Goal: Register for event/course

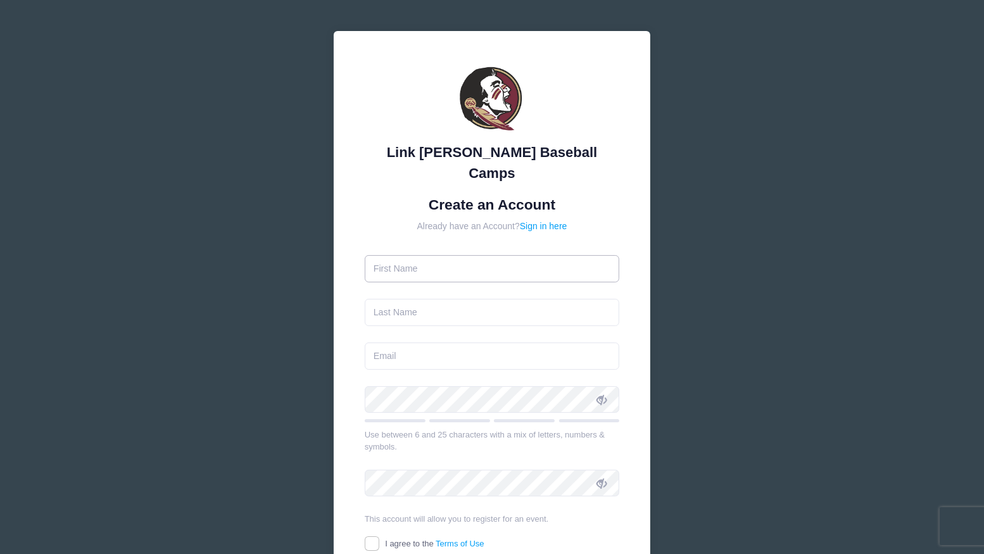
click at [420, 255] on input "text" at bounding box center [492, 268] width 255 height 27
type input "max"
click at [400, 299] on input "text" at bounding box center [492, 312] width 255 height 27
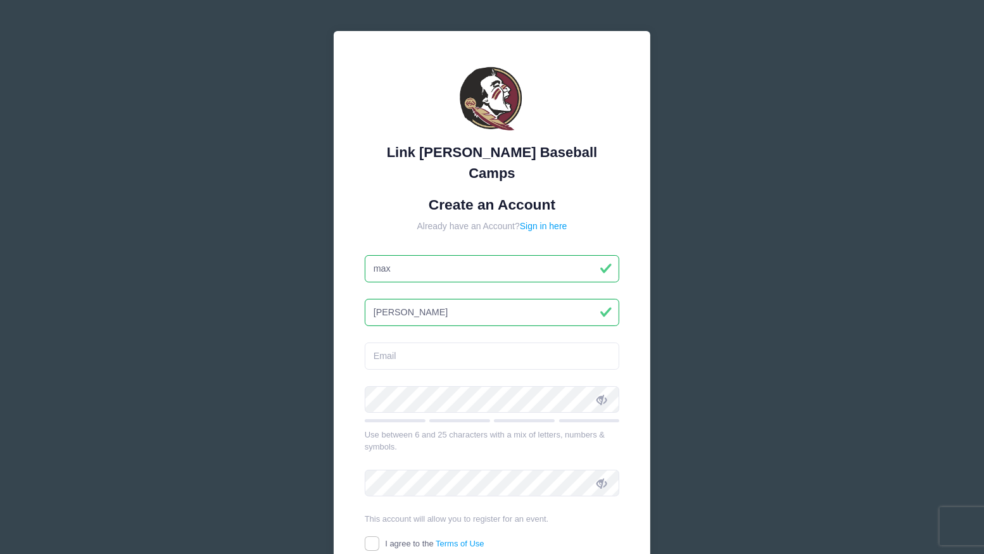
type input "[PERSON_NAME]"
click at [408, 342] on input "email" at bounding box center [492, 355] width 255 height 27
type input "[PERSON_NAME][EMAIL_ADDRESS][DOMAIN_NAME]"
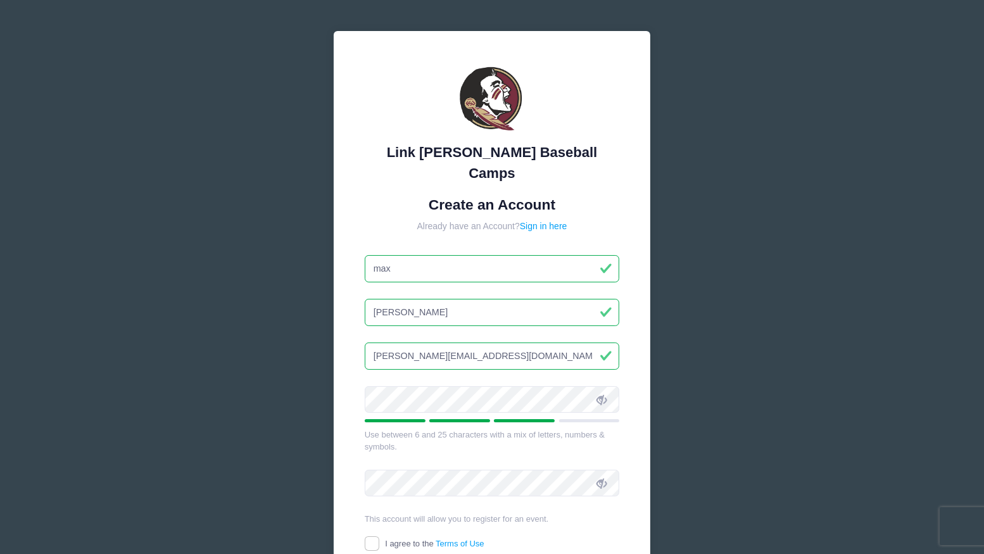
click at [609, 389] on span at bounding box center [602, 400] width 22 height 22
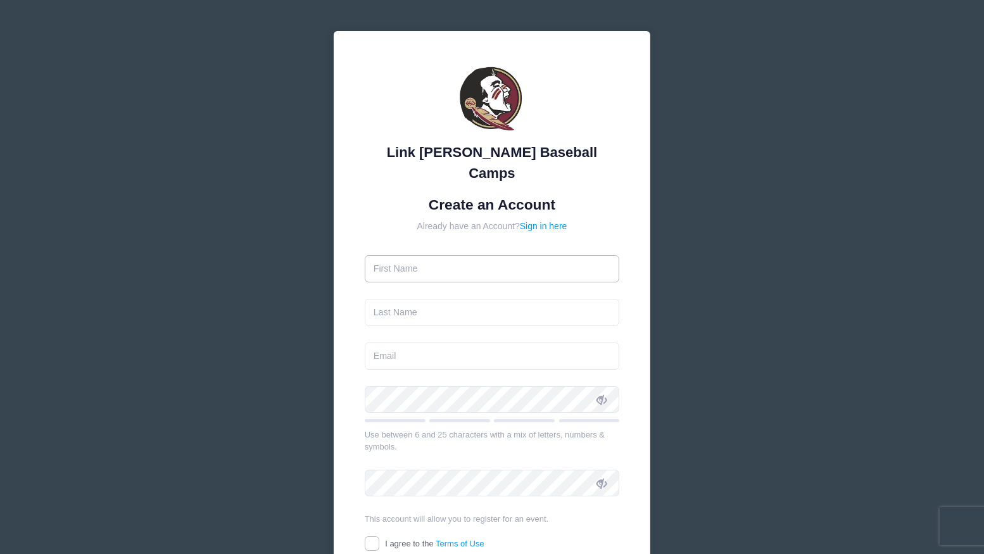
click at [421, 255] on input "text" at bounding box center [492, 268] width 255 height 27
type input "Max"
type input "[PERSON_NAME][EMAIL_ADDRESS][DOMAIN_NAME]"
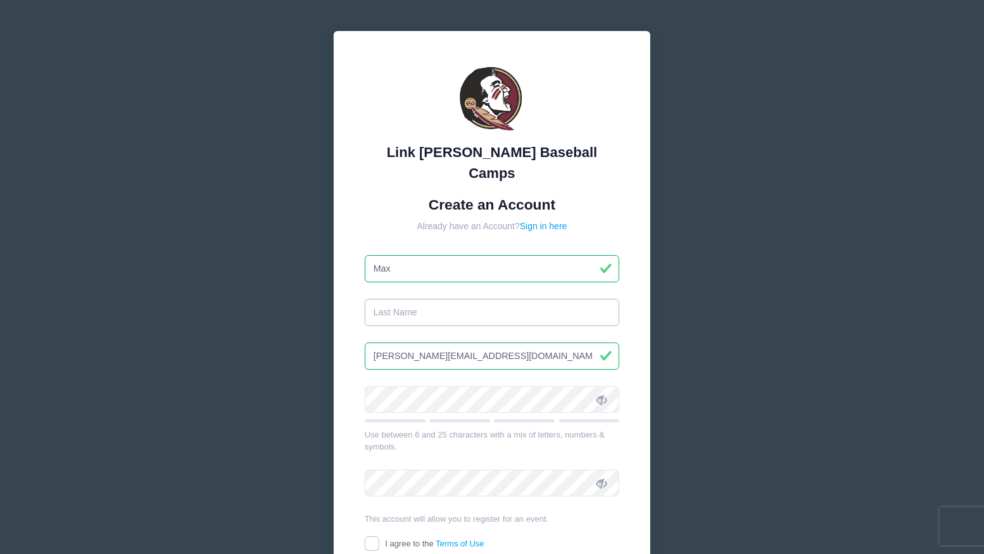
click at [454, 299] on input "text" at bounding box center [492, 312] width 255 height 27
type input "Haygood"
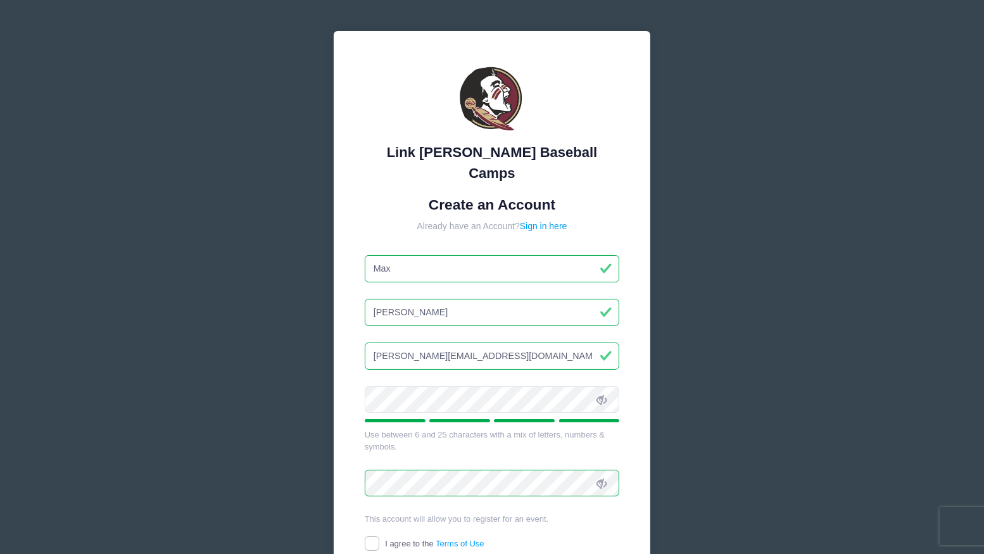
click at [410, 515] on form "Create an Account Already have an Account? Sign in here Max Haygood maxwell.hay…" at bounding box center [492, 395] width 255 height 399
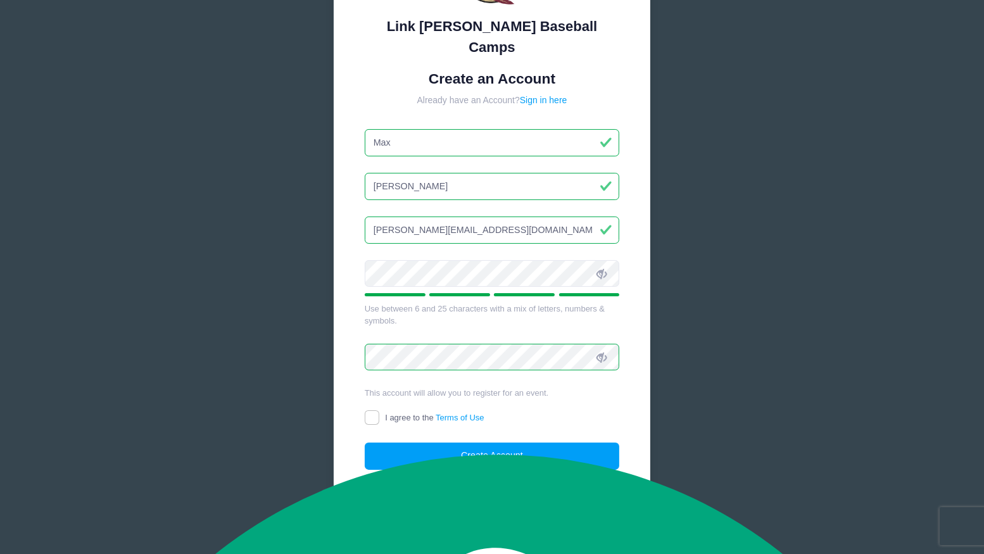
scroll to position [131, 0]
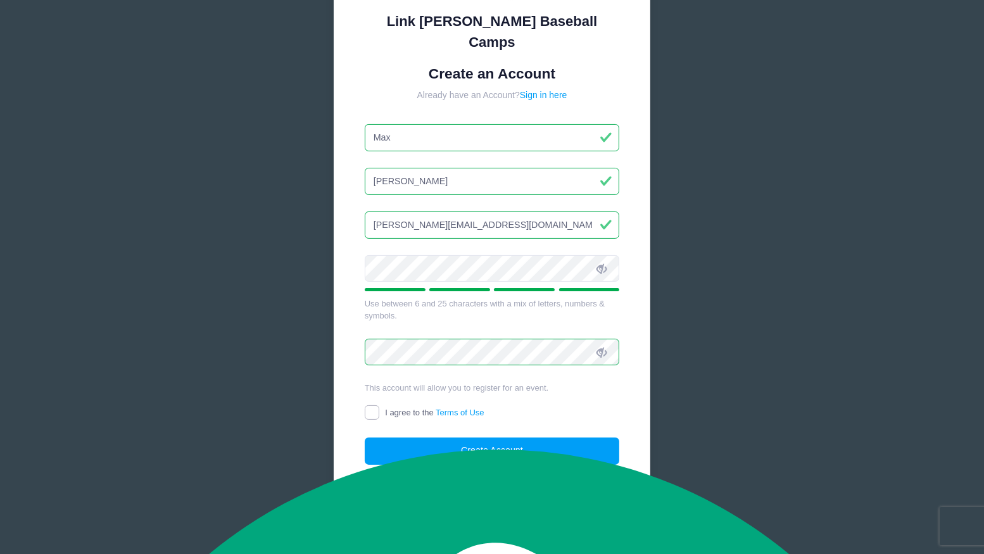
click at [374, 405] on input "I agree to the Terms of Use" at bounding box center [372, 412] width 15 height 15
checkbox input "true"
click at [403, 437] on button "Create Account" at bounding box center [492, 450] width 255 height 27
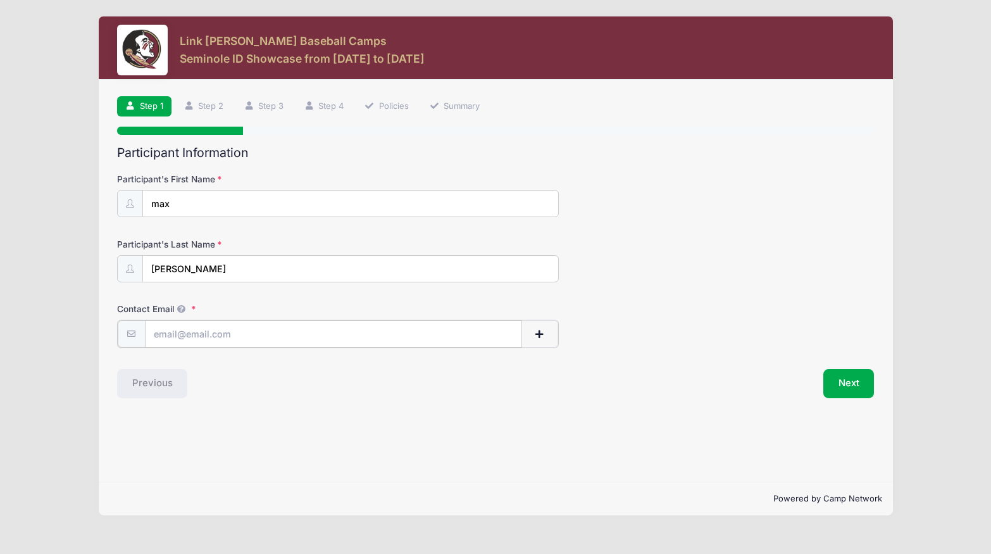
click at [357, 335] on input "Contact Email" at bounding box center [333, 333] width 377 height 27
type input "[PERSON_NAME][EMAIL_ADDRESS][DOMAIN_NAME]"
click at [851, 385] on button "Next" at bounding box center [848, 382] width 51 height 29
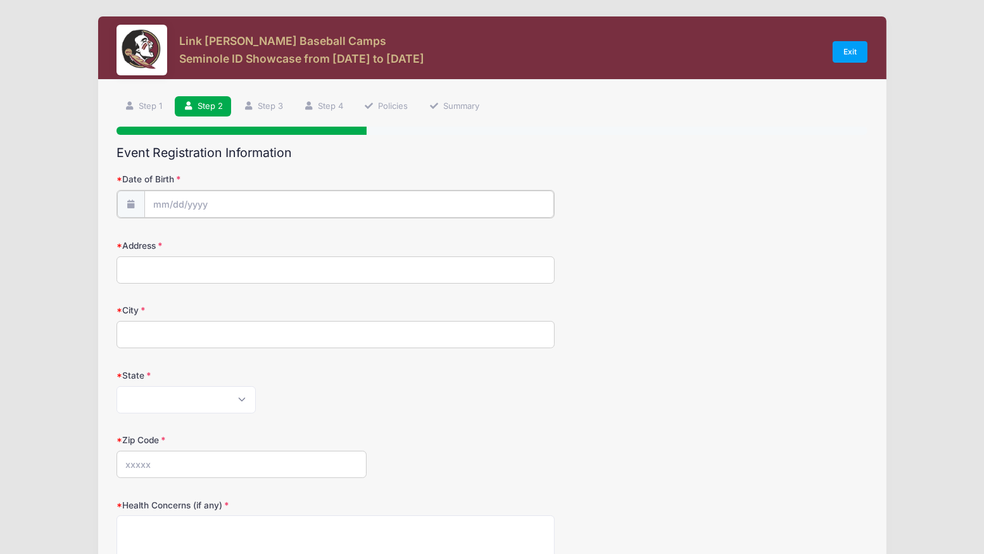
click at [484, 203] on input "Date of Birth" at bounding box center [349, 204] width 410 height 27
click at [182, 238] on select "January February March April May June July August September October November De…" at bounding box center [210, 237] width 56 height 16
select select "0"
click at [182, 229] on select "January February March April May June July August September October November De…" at bounding box center [210, 237] width 56 height 16
click at [251, 234] on input "2025" at bounding box center [262, 236] width 41 height 19
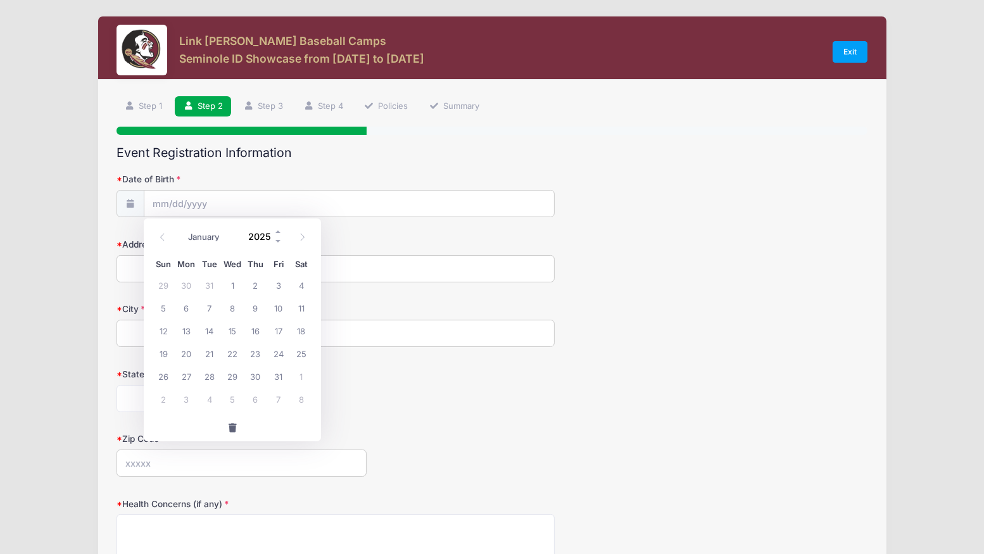
type input "2"
click at [215, 230] on select "January February March April May June July August September October November De…" at bounding box center [210, 237] width 56 height 16
select select "3"
click at [182, 229] on select "January February March April May June July August September October November De…" at bounding box center [210, 237] width 56 height 16
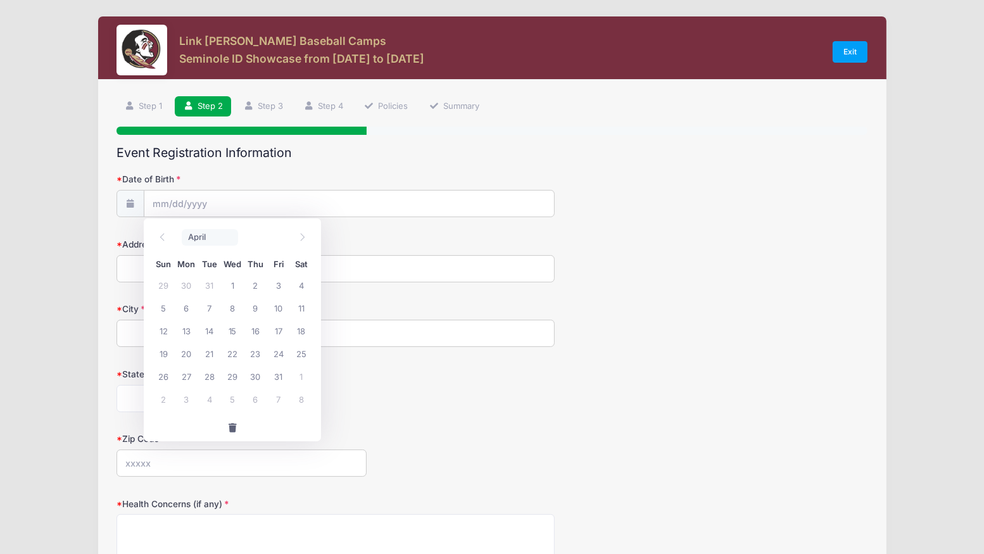
type input "2025"
click at [212, 375] on span "29" at bounding box center [209, 376] width 23 height 23
type input "04/29/2025"
click at [238, 211] on input "04/29/2025" at bounding box center [349, 204] width 410 height 27
click at [258, 227] on input "2025" at bounding box center [262, 236] width 41 height 19
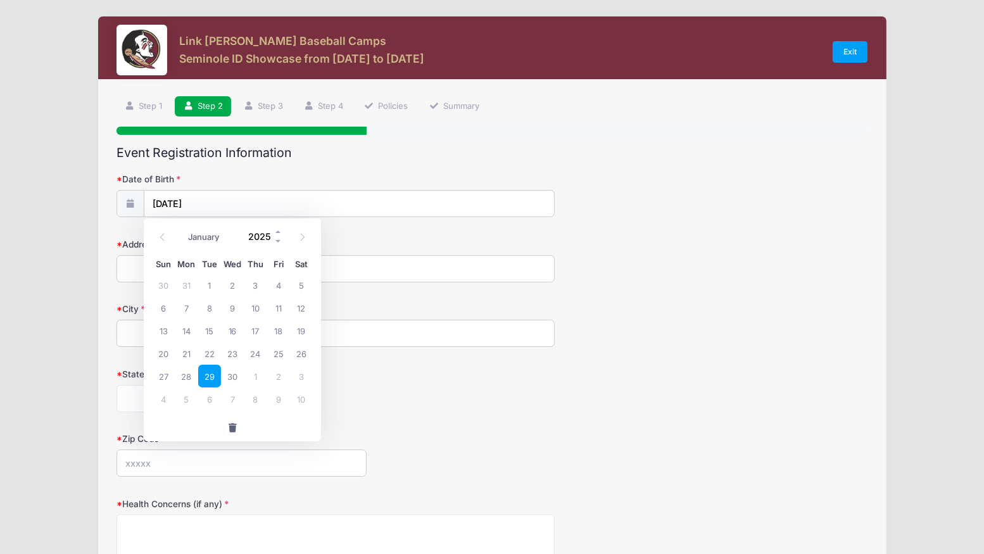
type textarea "2025"
type input "2011"
click at [269, 379] on span "29" at bounding box center [277, 376] width 23 height 23
type input "04/29/2011"
click at [169, 265] on input "Address" at bounding box center [335, 268] width 438 height 27
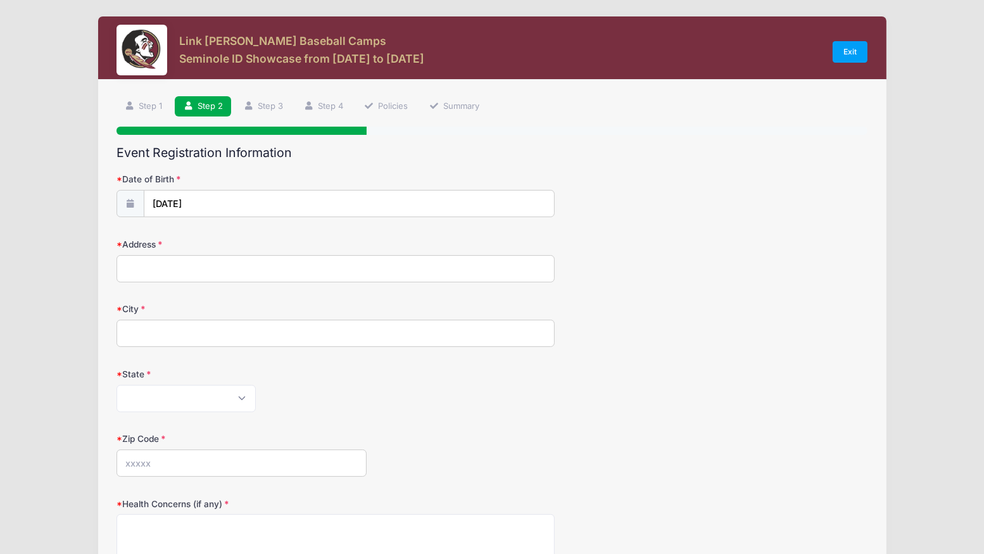
type input "22336 rolling hill lane"
type input "Gaithersburg"
select select "MD"
type input "20882"
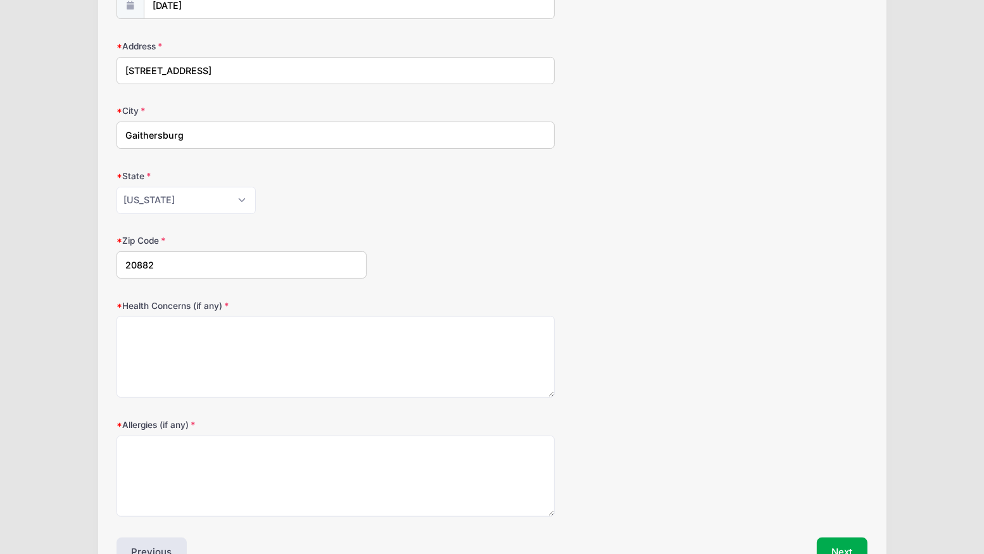
scroll to position [273, 0]
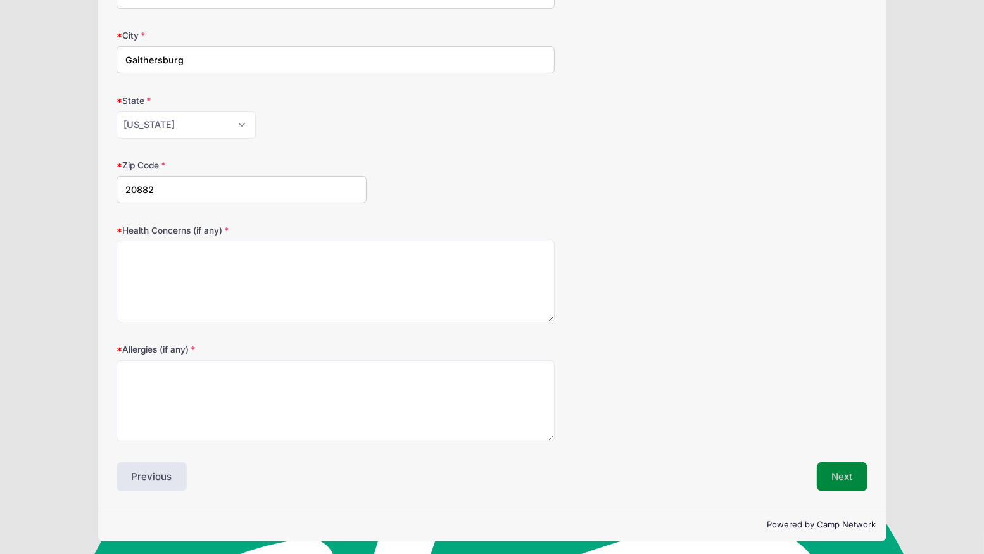
click at [825, 468] on button "Next" at bounding box center [841, 476] width 51 height 29
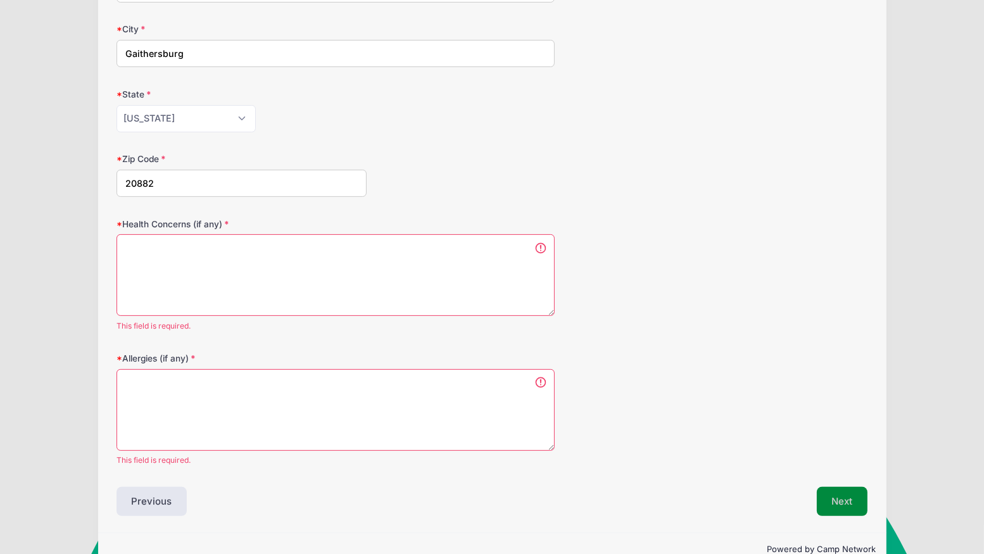
scroll to position [304, 0]
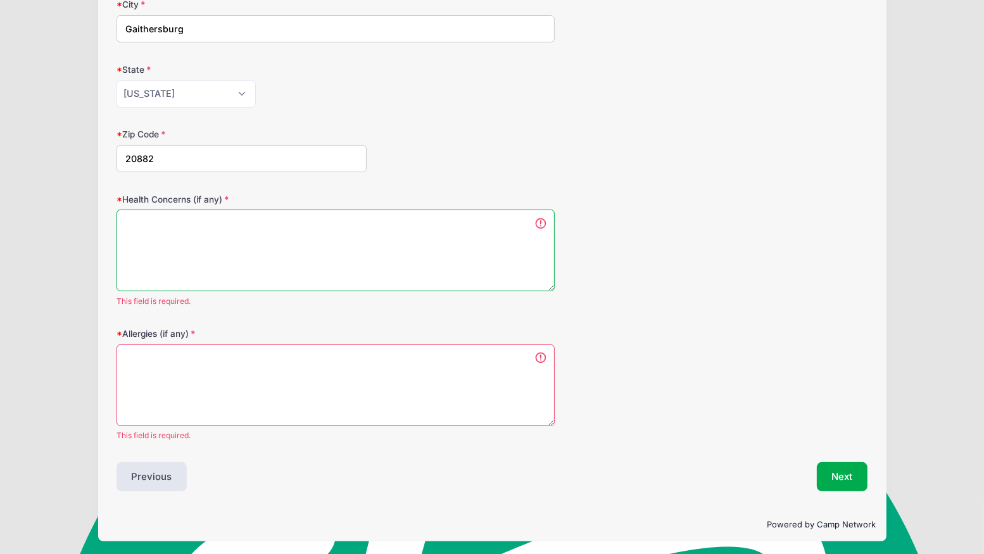
click at [451, 251] on textarea "Health Concerns (if any)" at bounding box center [335, 250] width 438 height 82
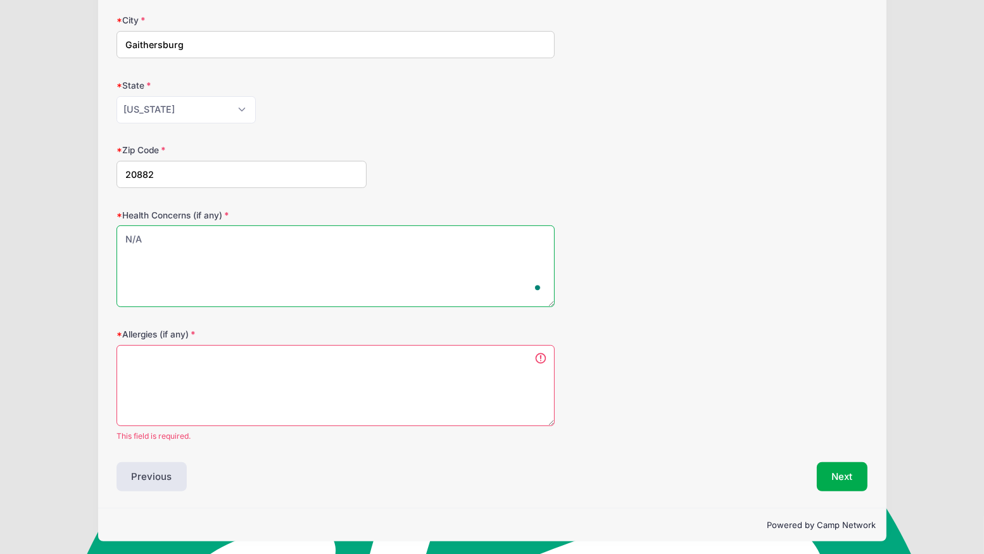
type textarea "N/A"
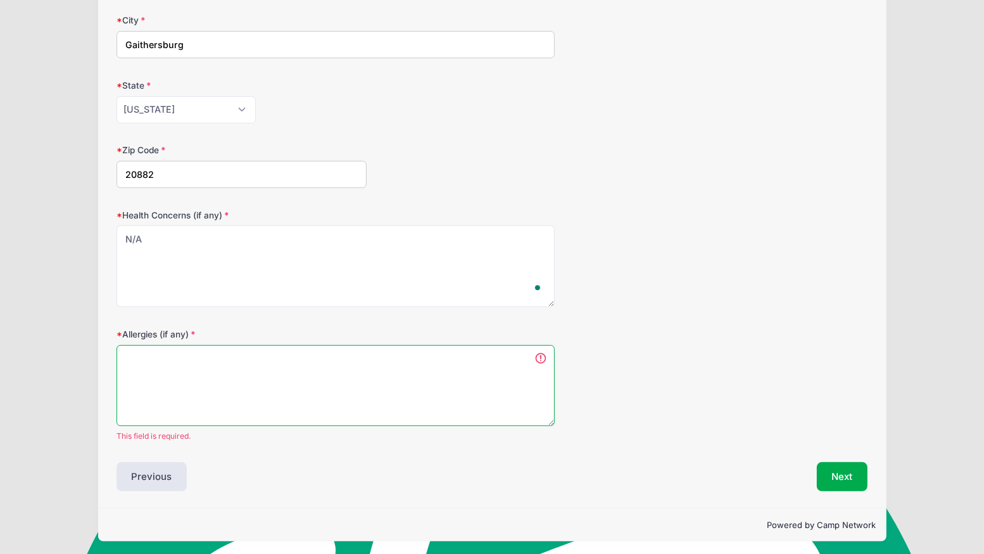
click at [390, 397] on textarea "Allergies (if any)" at bounding box center [335, 386] width 438 height 82
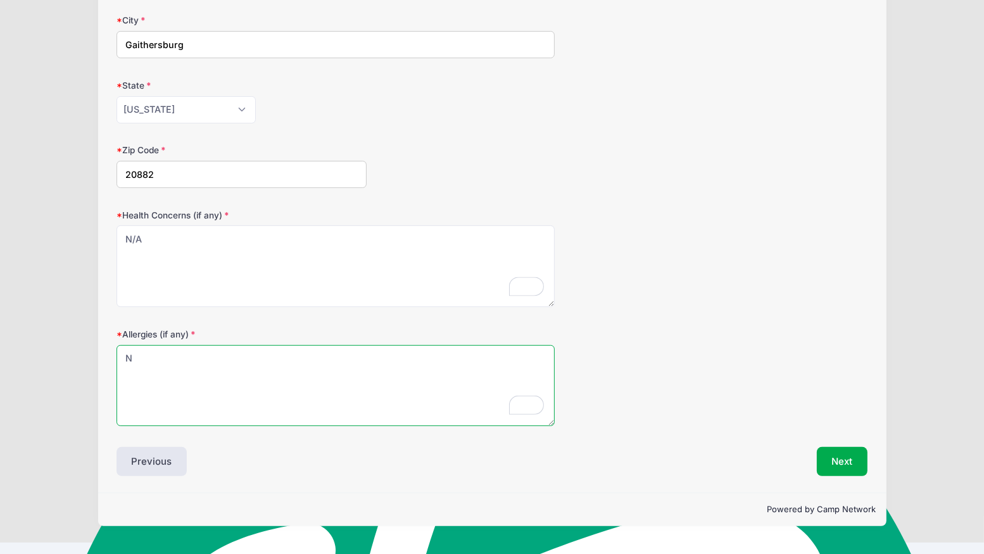
scroll to position [273, 0]
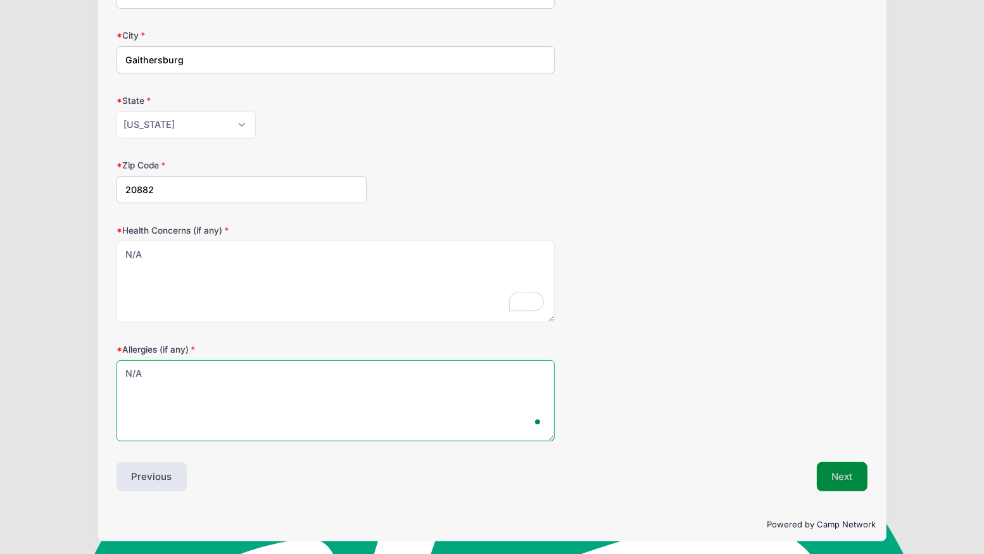
type textarea "N/A"
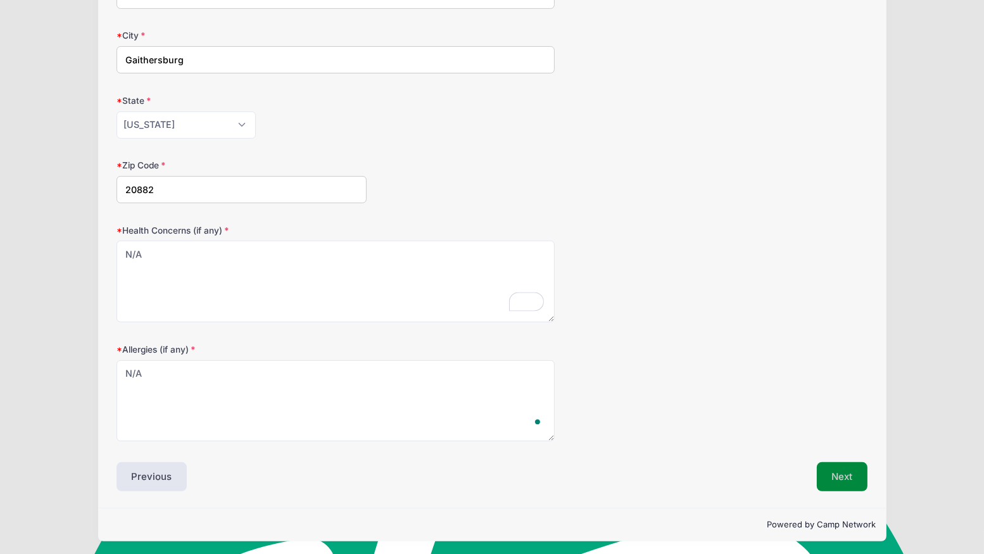
click at [848, 468] on button "Next" at bounding box center [841, 476] width 51 height 29
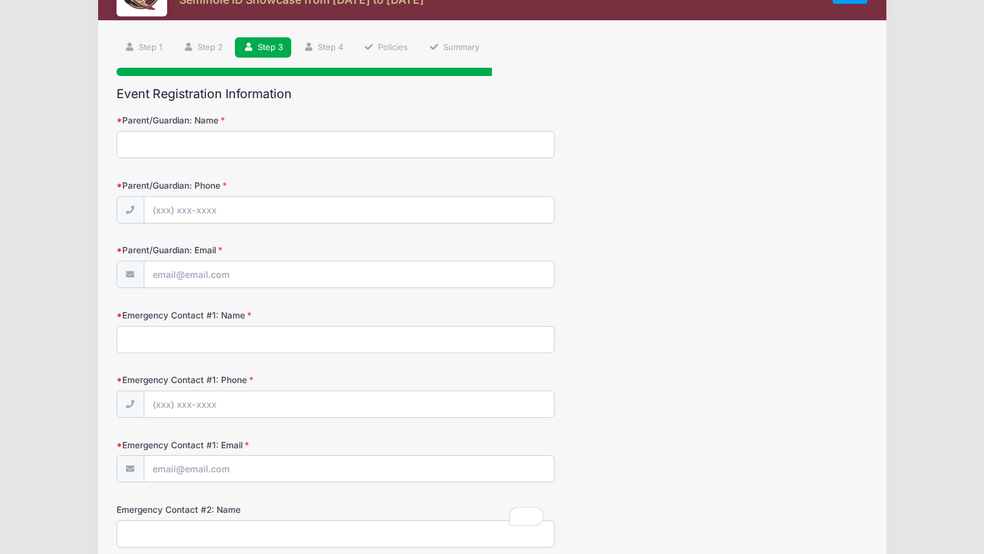
scroll to position [0, 0]
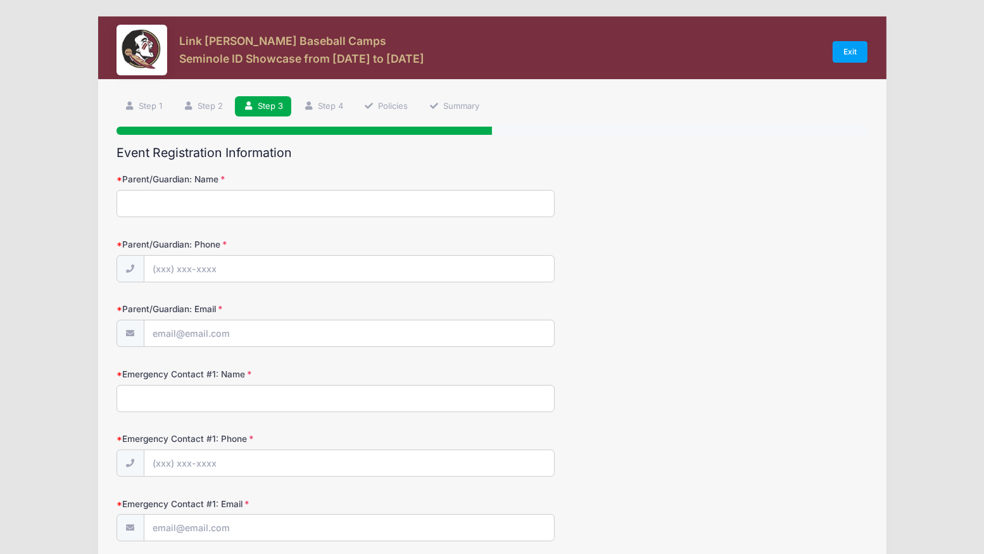
click at [363, 208] on input "Parent/Guardian: Name" at bounding box center [335, 203] width 438 height 27
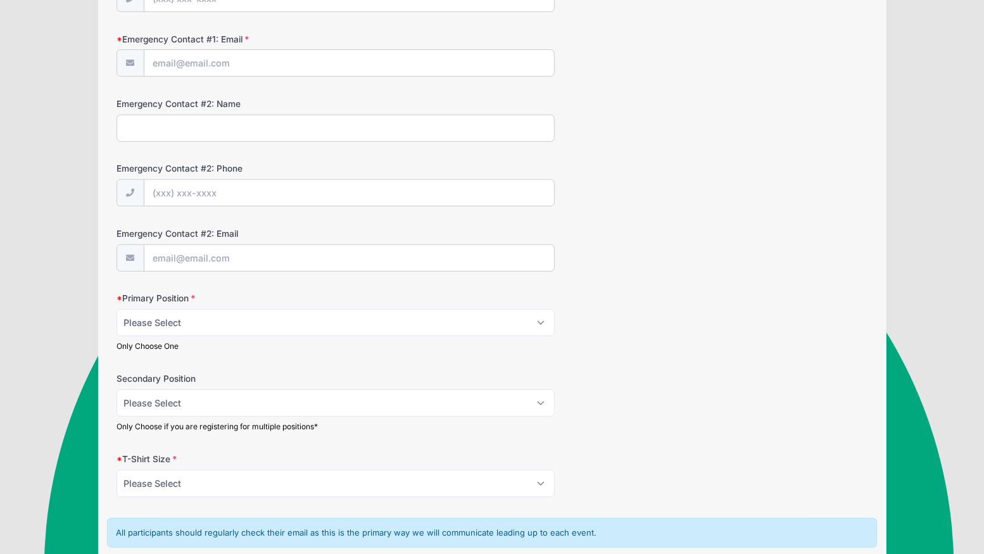
scroll to position [471, 0]
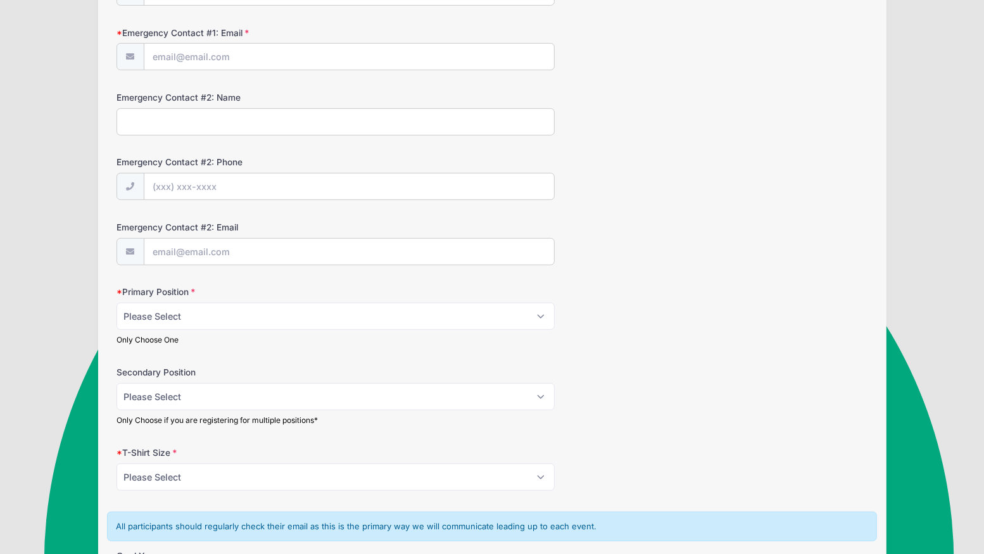
type input "m"
click at [178, 308] on select "Please Select RHP LHP C 1B 2B 3B SS OF" at bounding box center [335, 316] width 438 height 27
select select "C"
click at [116, 303] on select "Please Select RHP LHP C 1B 2B 3B SS OF" at bounding box center [335, 316] width 438 height 27
click at [185, 389] on select "Please Select RHP LHP C 1B 2B 3B SS OF" at bounding box center [335, 396] width 438 height 27
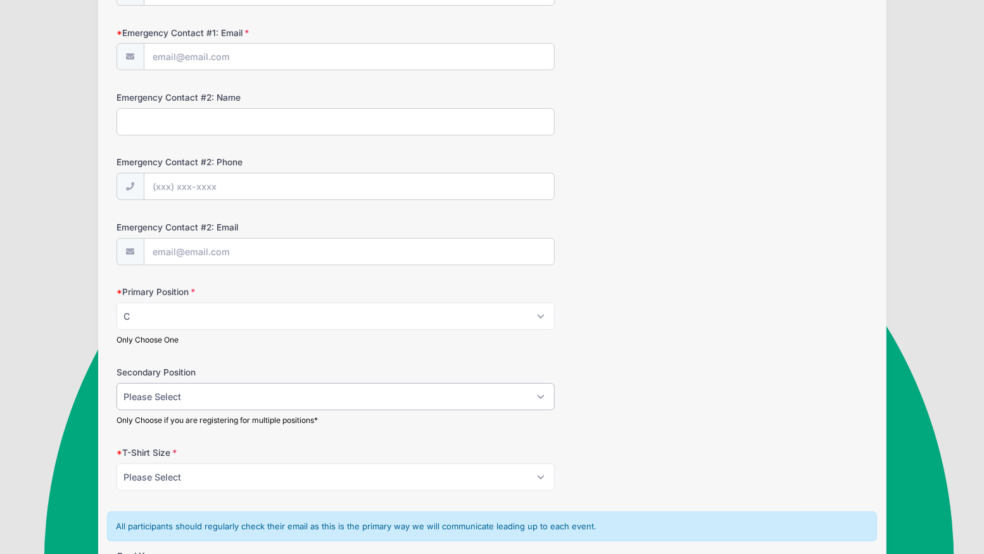
select select "1B"
click at [116, 383] on select "Please Select RHP LHP C 1B 2B 3B SS OF" at bounding box center [335, 396] width 438 height 27
click at [183, 469] on select "Please Select YS YM YL YXL S M L XL XXL" at bounding box center [335, 476] width 438 height 27
select select "M"
click at [116, 463] on select "Please Select YS YM YL YXL S M L XL XXL" at bounding box center [335, 476] width 438 height 27
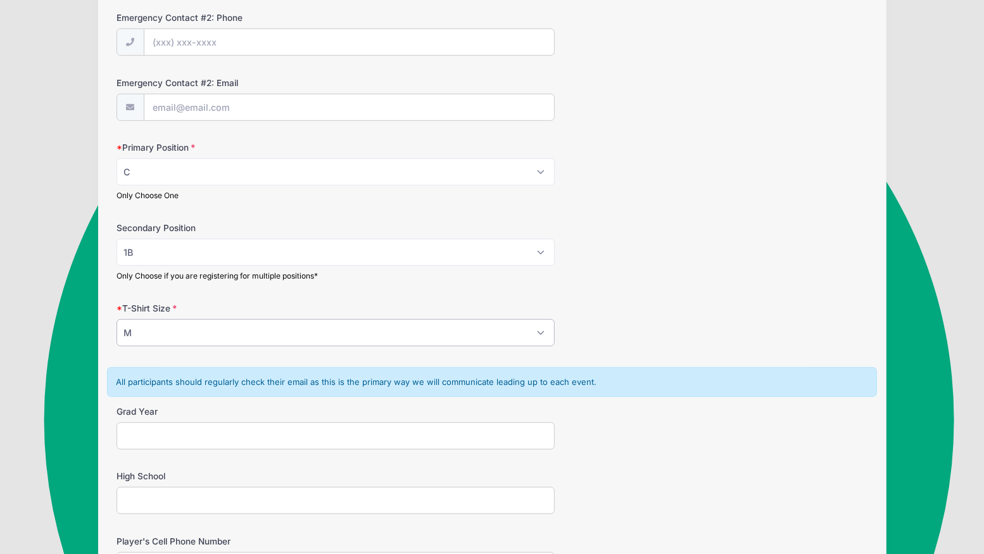
scroll to position [625, 0]
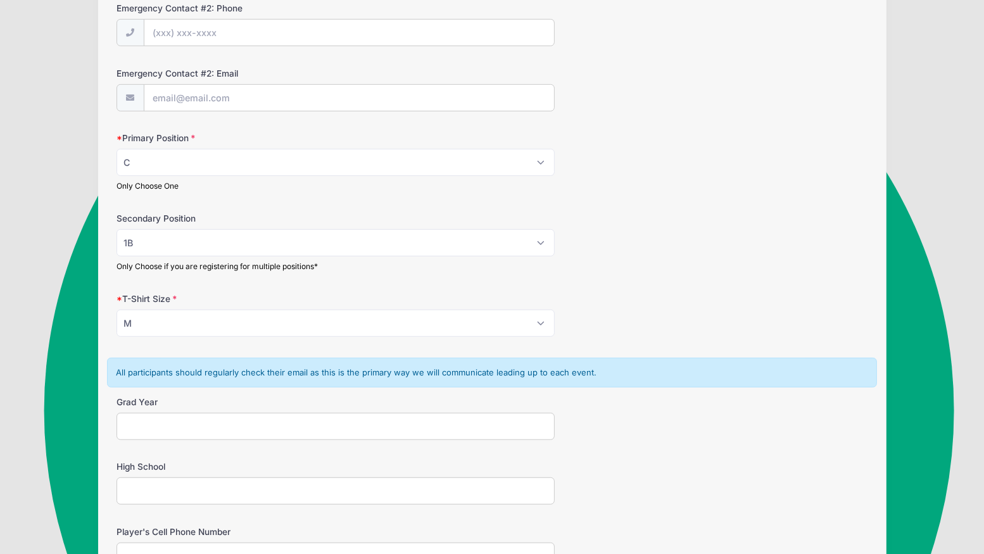
click at [168, 418] on input "Grad Year" at bounding box center [335, 426] width 438 height 27
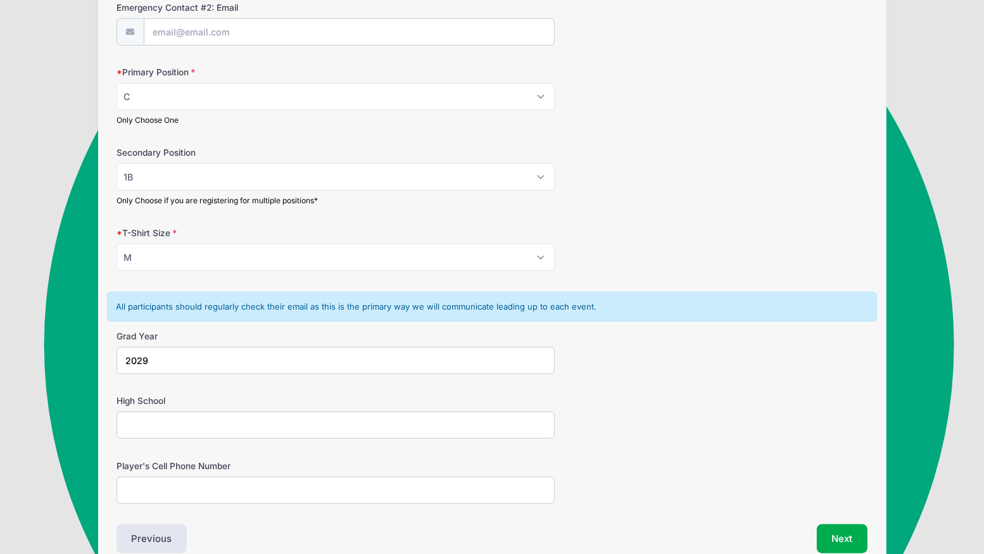
scroll to position [722, 0]
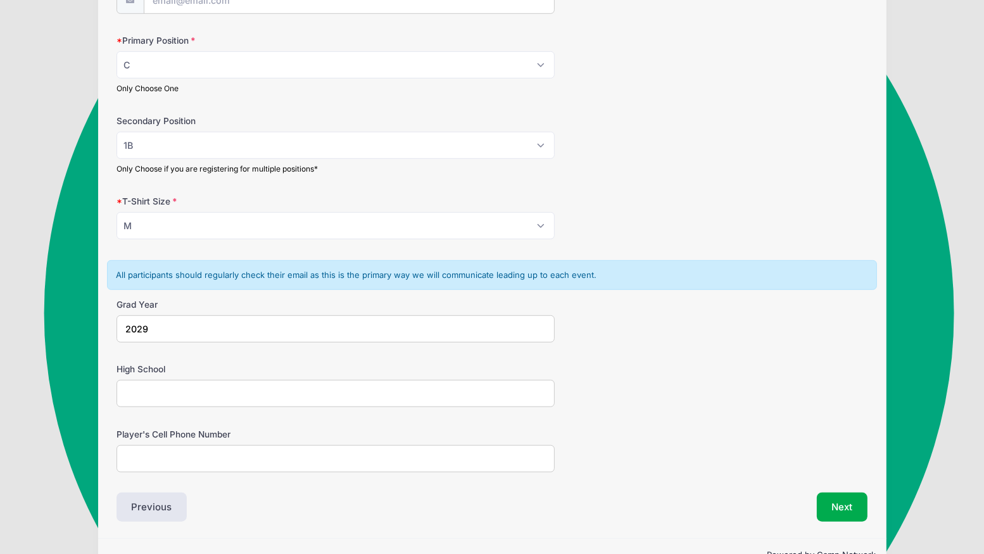
type input "2029"
click at [197, 386] on input "High School" at bounding box center [335, 393] width 438 height 27
type input "Was"
